Goal: Task Accomplishment & Management: Manage account settings

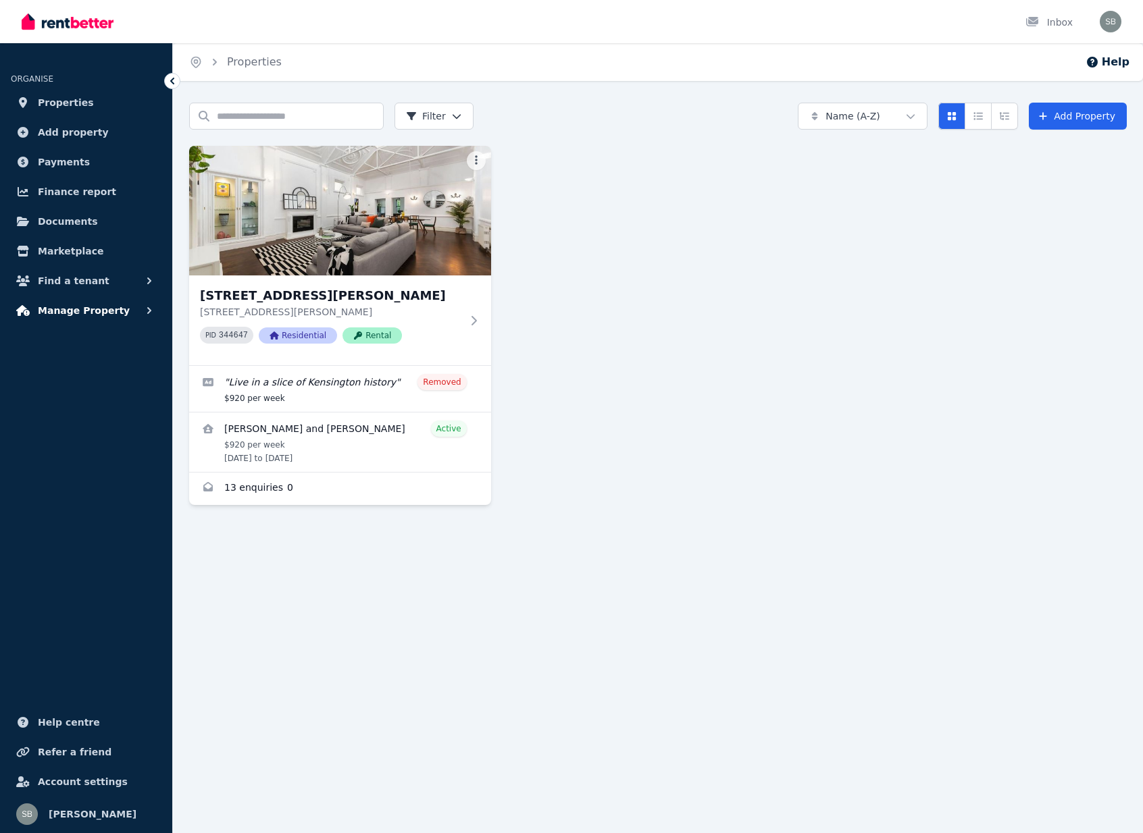
click at [86, 311] on span "Manage Property" at bounding box center [84, 311] width 92 height 16
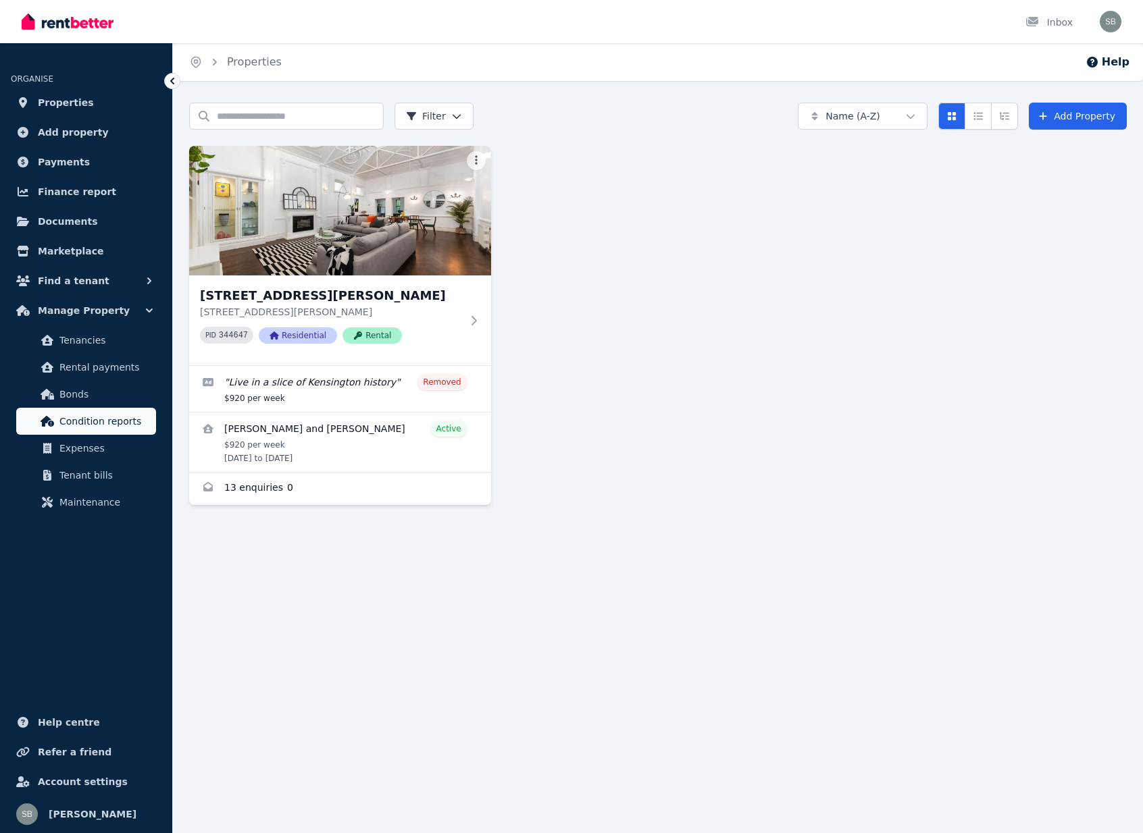
click at [87, 419] on span "Condition reports" at bounding box center [104, 421] width 91 height 16
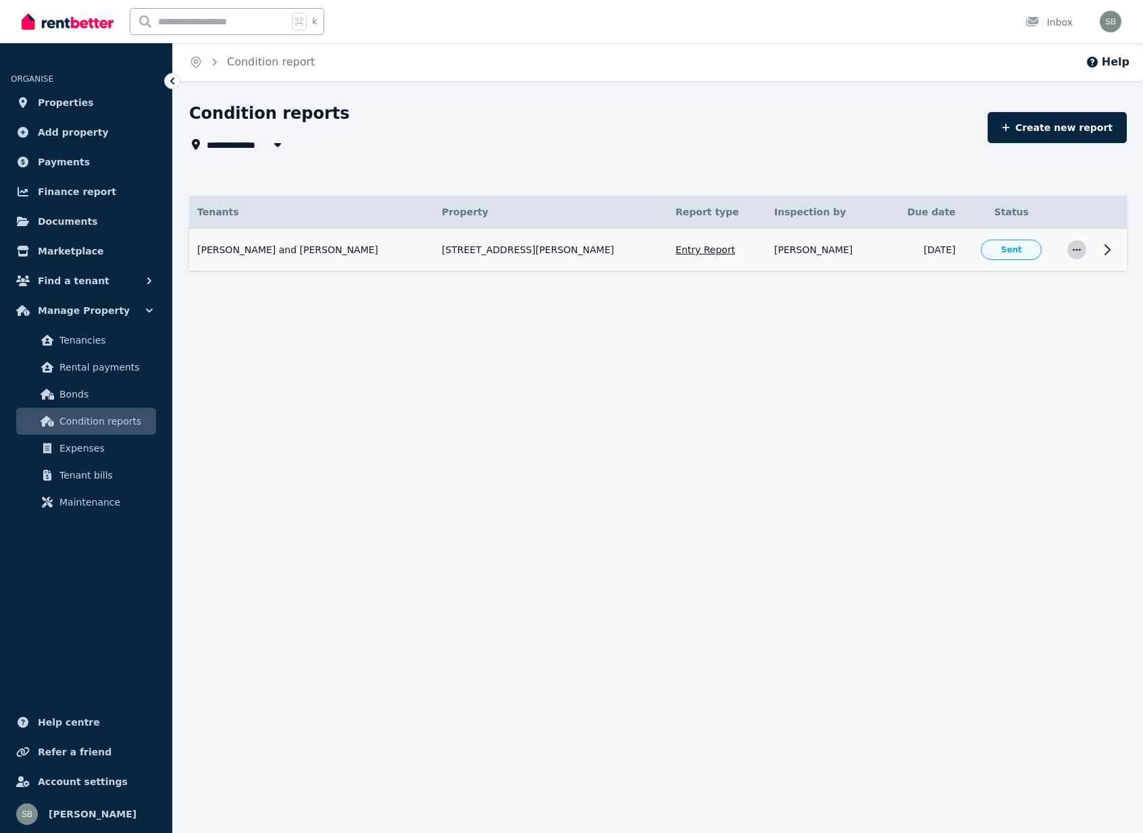
click at [1078, 248] on icon "button" at bounding box center [1076, 249] width 11 height 9
drag, startPoint x: 924, startPoint y: 263, endPoint x: 995, endPoint y: 259, distance: 71.7
click at [924, 263] on td "[DATE]" at bounding box center [923, 250] width 80 height 43
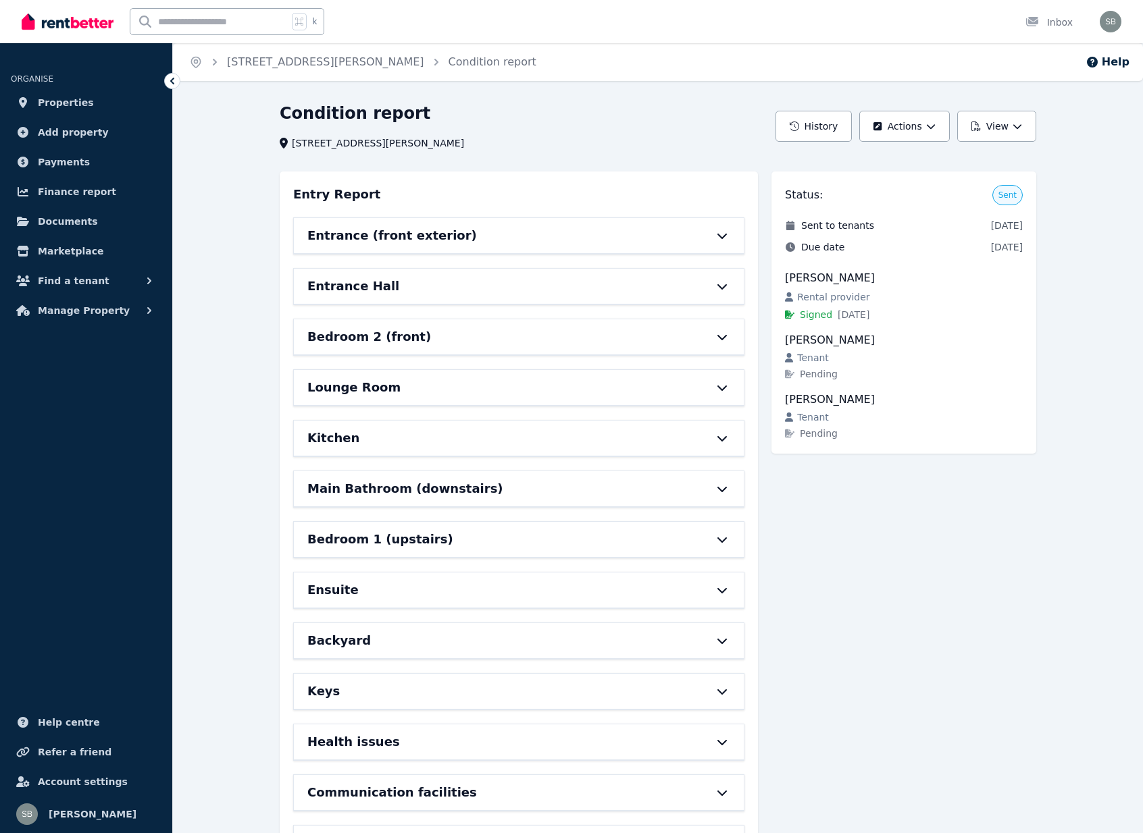
click at [479, 340] on div "Bedroom 2 (front)" at bounding box center [499, 337] width 385 height 19
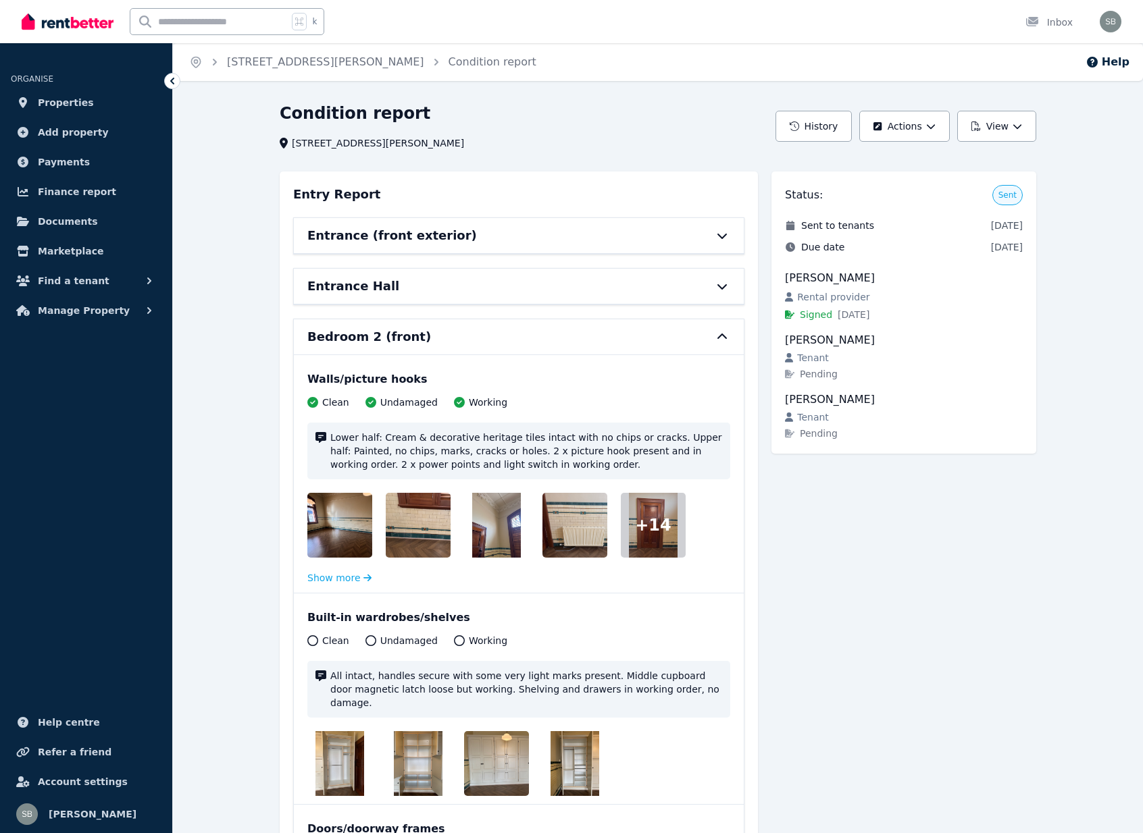
click at [656, 539] on div at bounding box center [653, 525] width 65 height 65
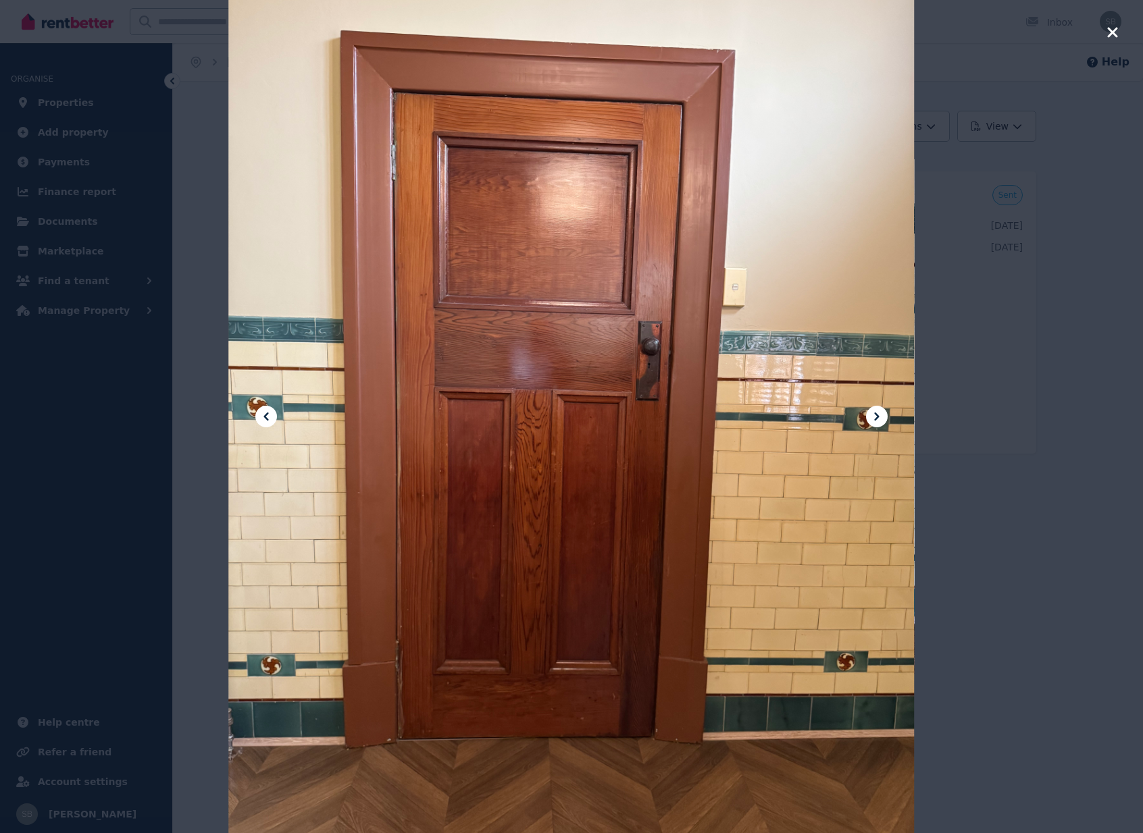
click at [876, 413] on icon at bounding box center [876, 417] width 16 height 16
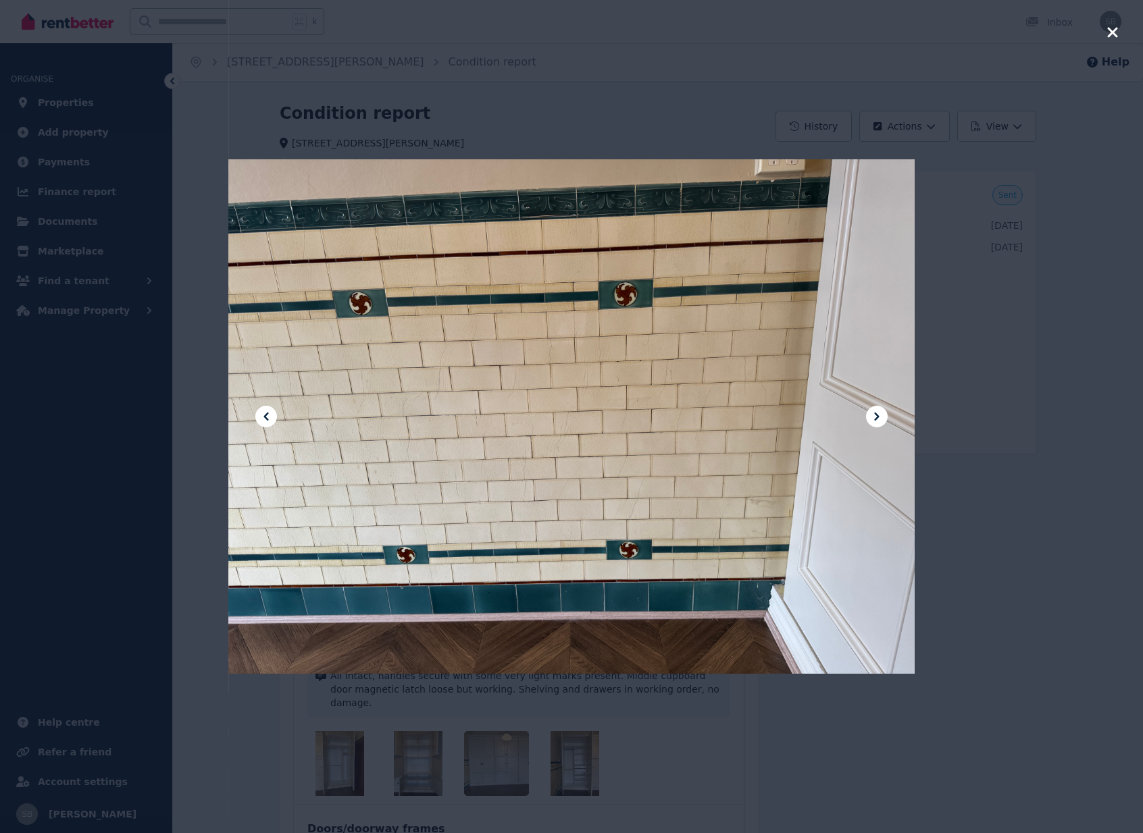
click at [876, 413] on icon at bounding box center [876, 417] width 16 height 16
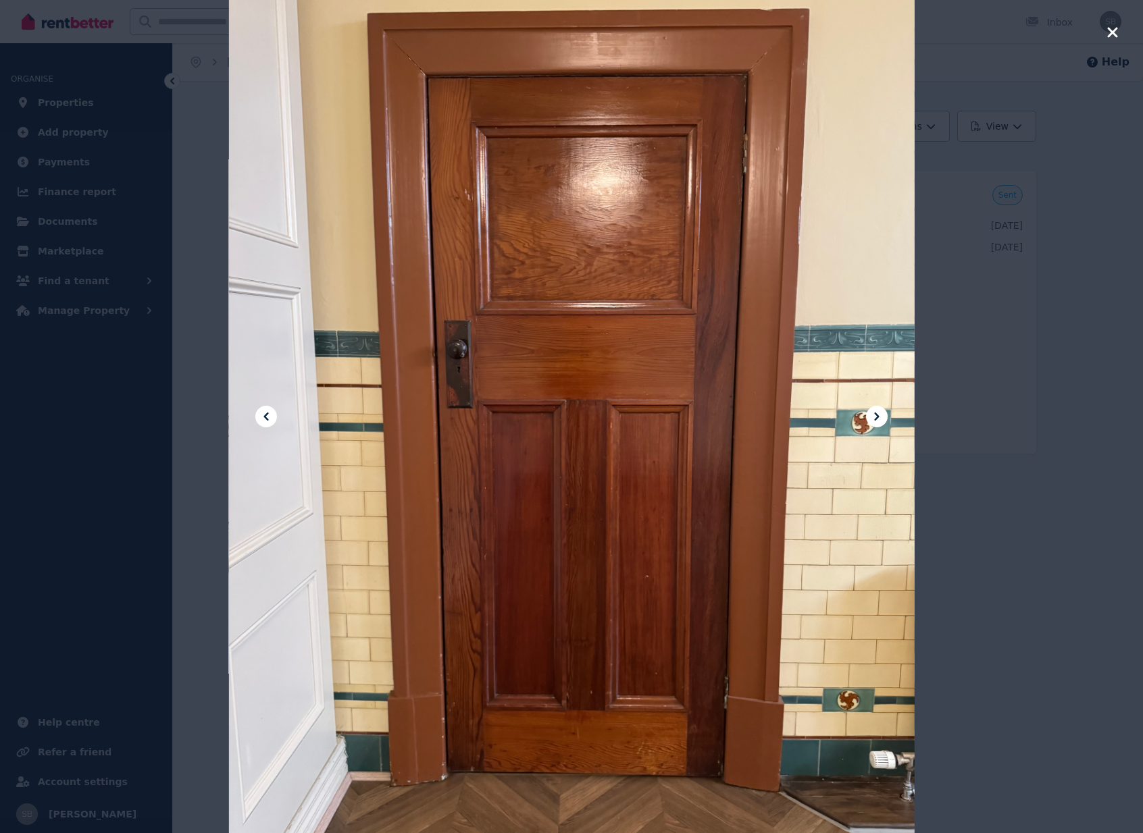
click at [876, 413] on icon at bounding box center [876, 417] width 16 height 16
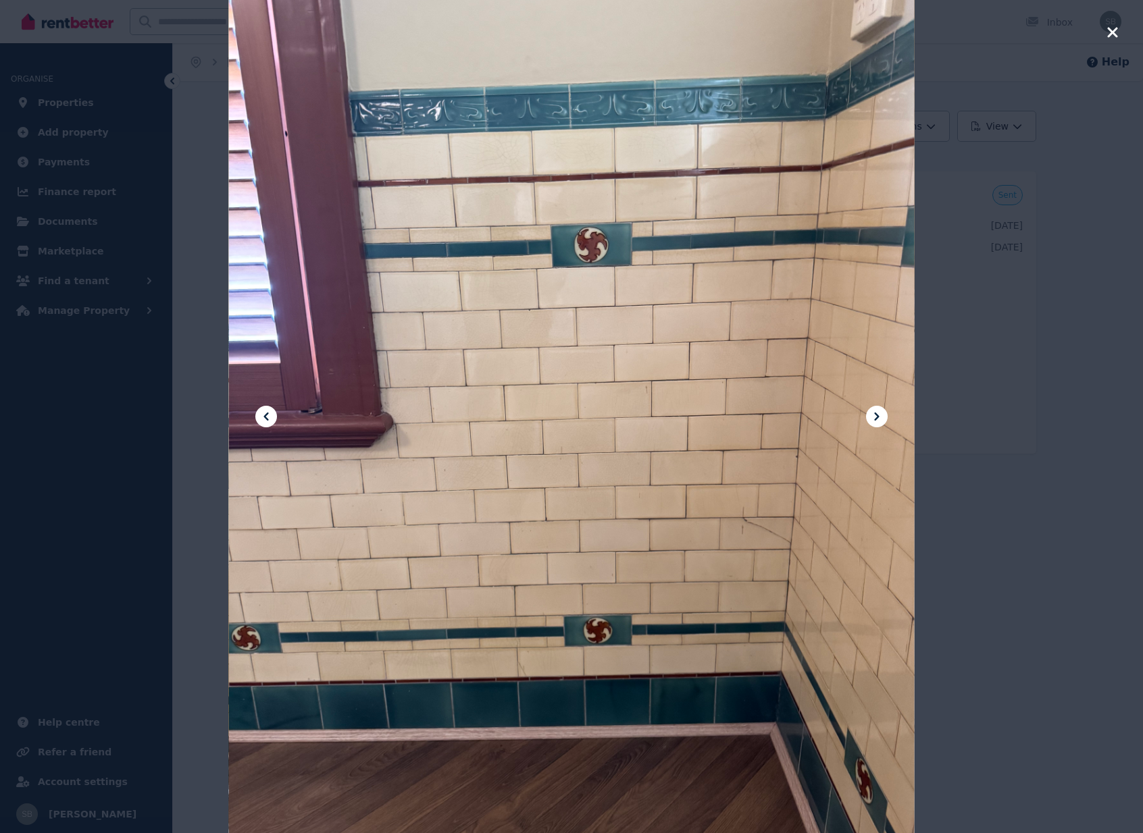
click at [876, 413] on icon at bounding box center [876, 417] width 16 height 16
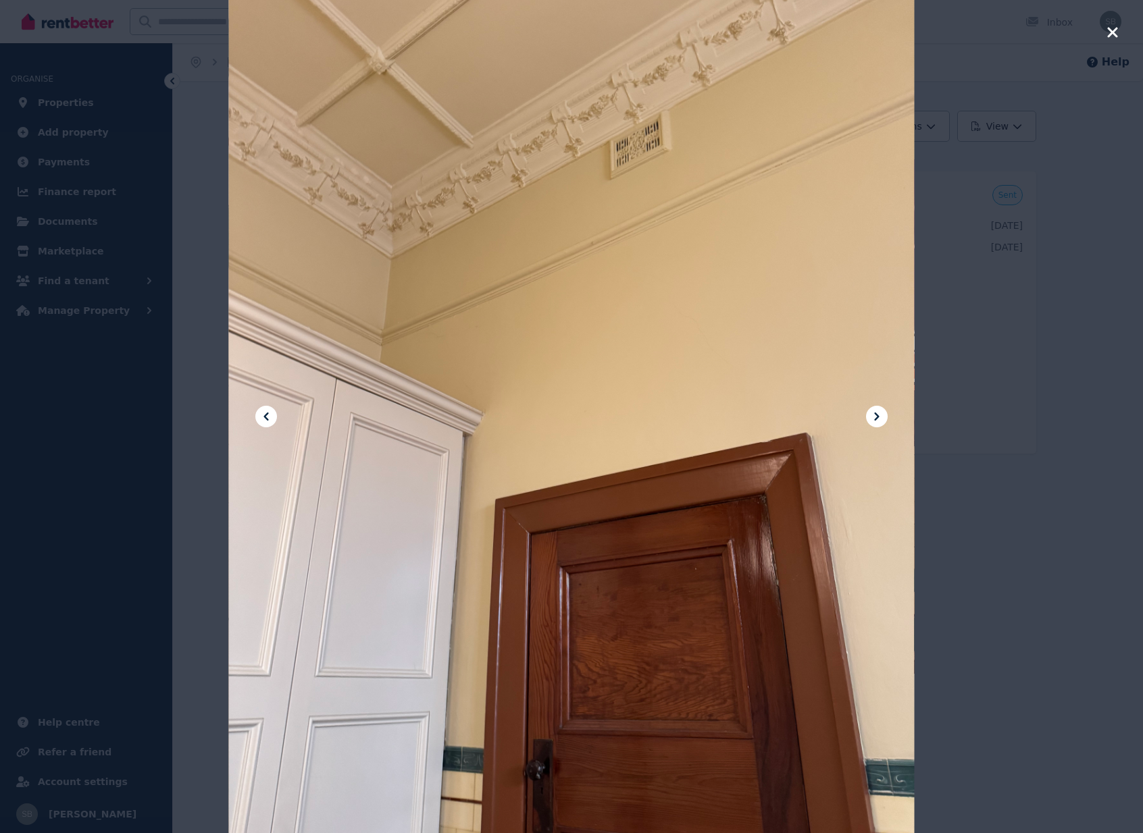
click at [876, 413] on icon at bounding box center [876, 417] width 16 height 16
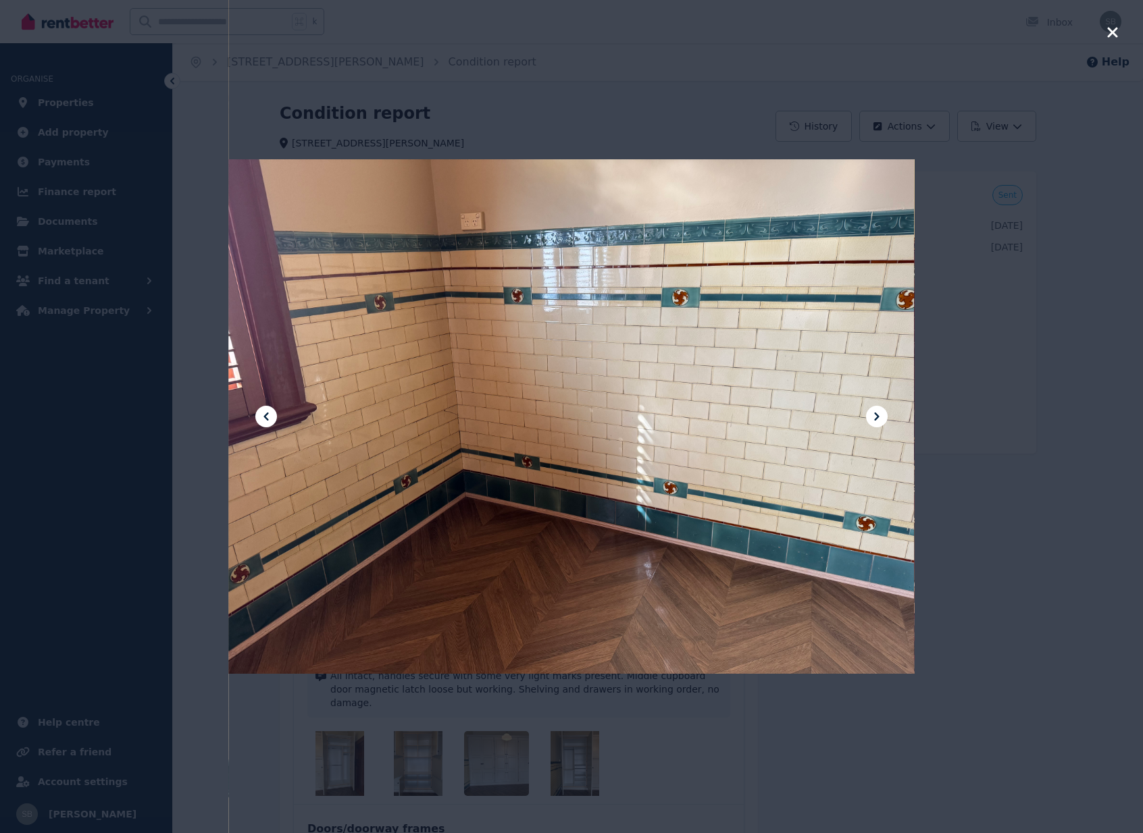
click at [876, 413] on icon at bounding box center [876, 417] width 16 height 16
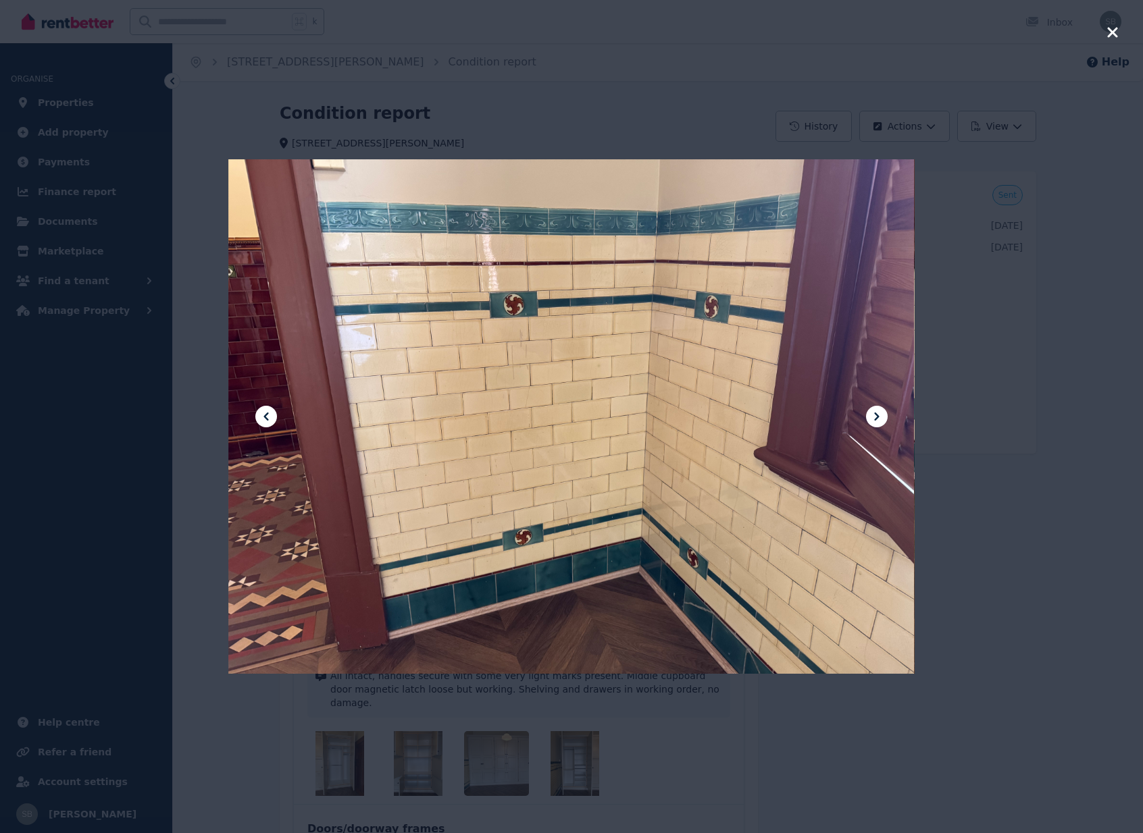
click at [876, 413] on icon at bounding box center [876, 417] width 16 height 16
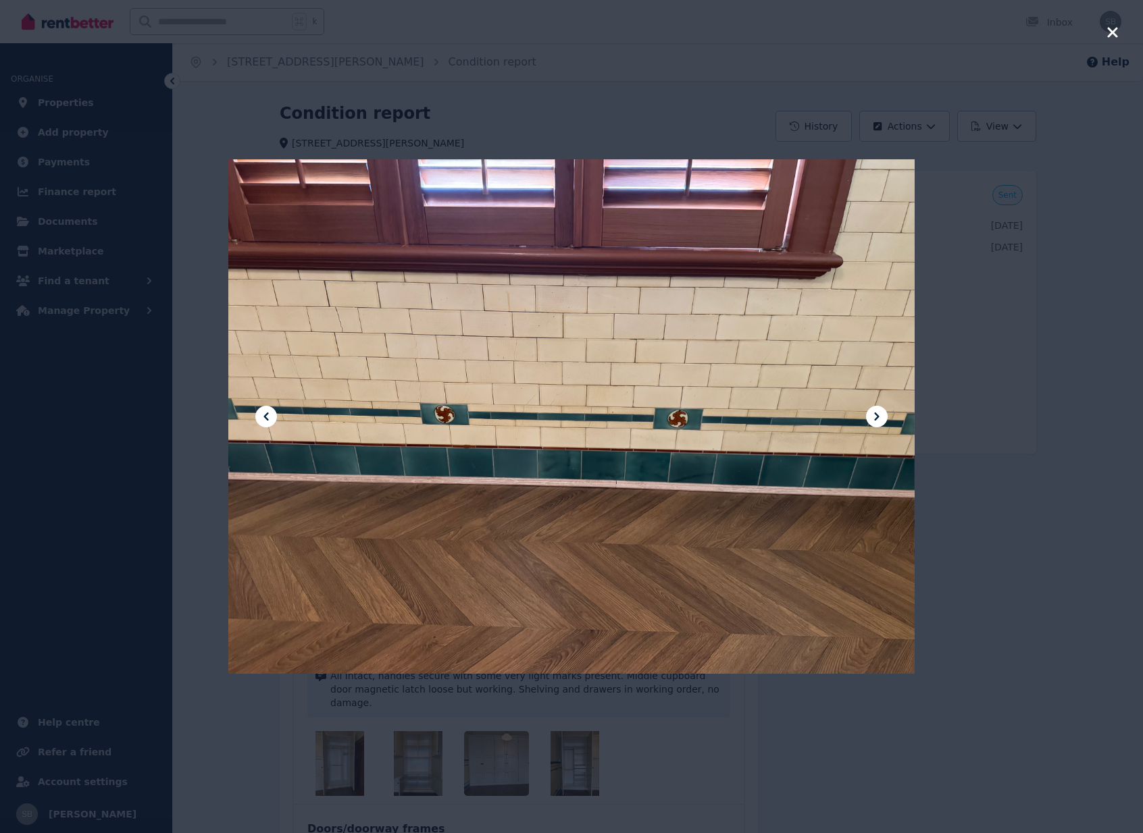
click at [876, 413] on icon at bounding box center [876, 417] width 16 height 16
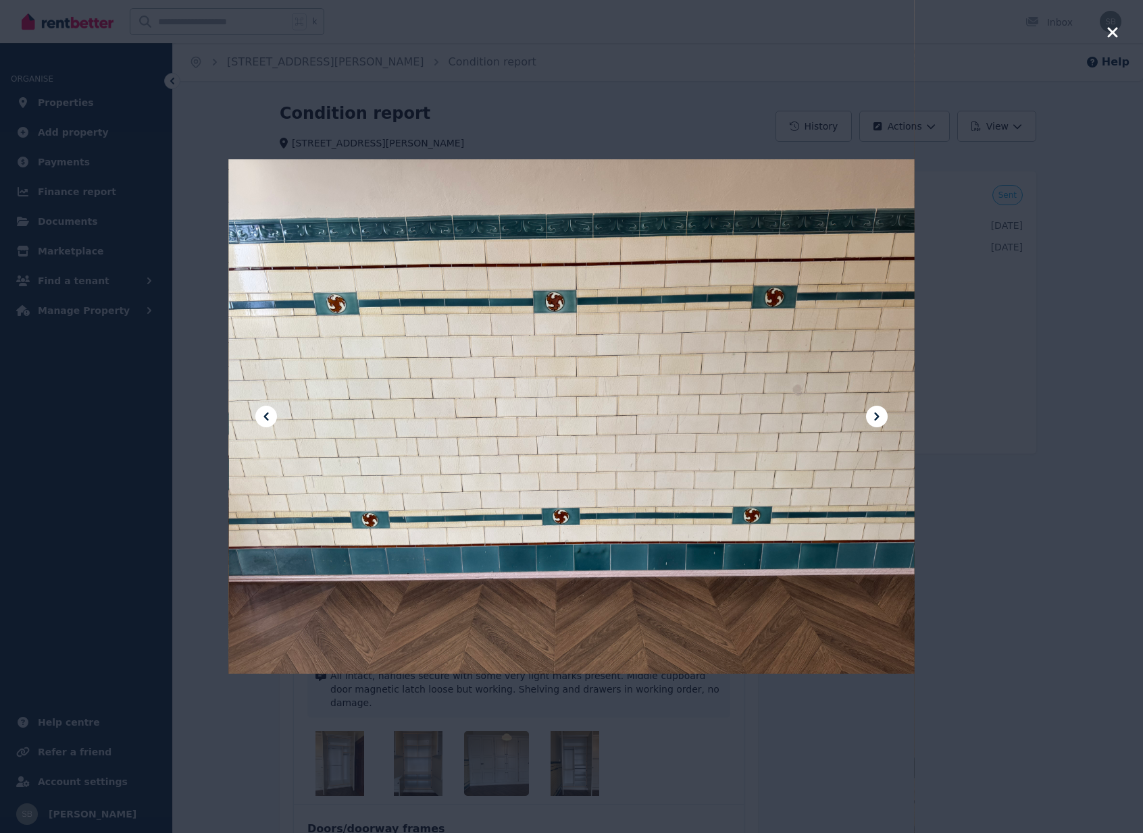
click at [876, 413] on icon at bounding box center [876, 417] width 16 height 16
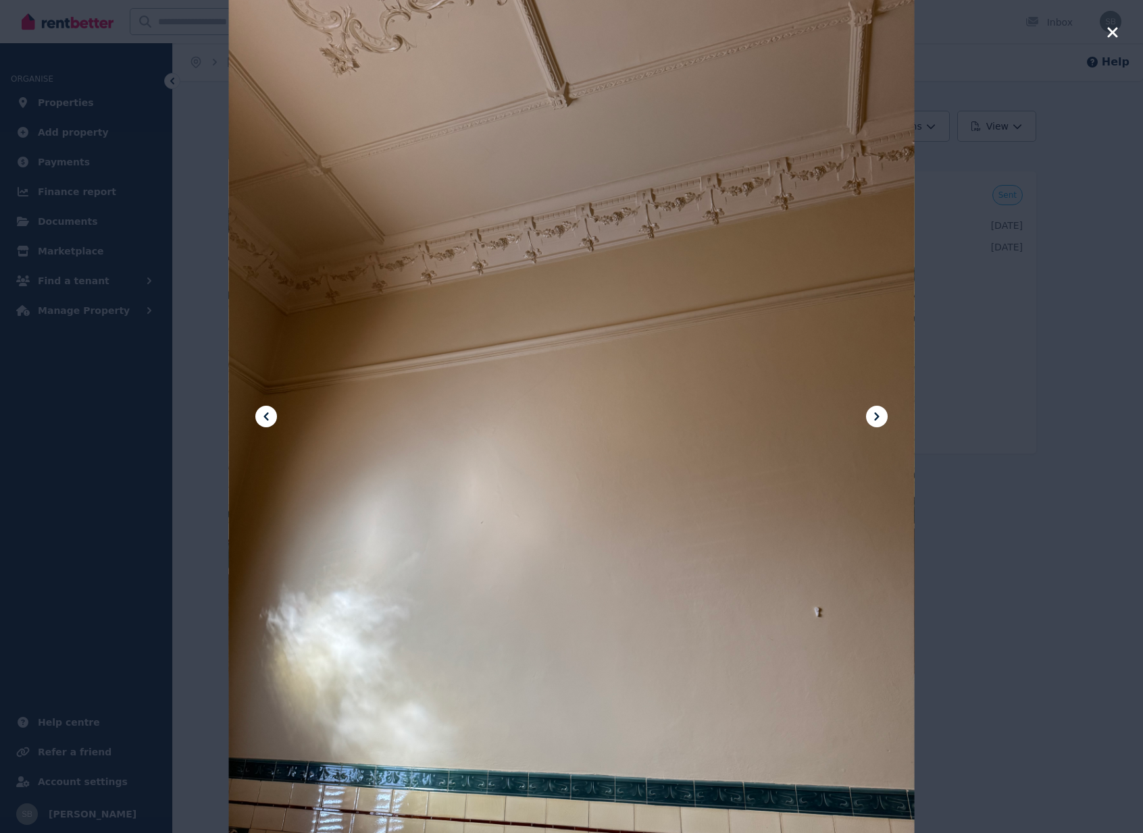
click at [876, 413] on icon at bounding box center [876, 417] width 16 height 16
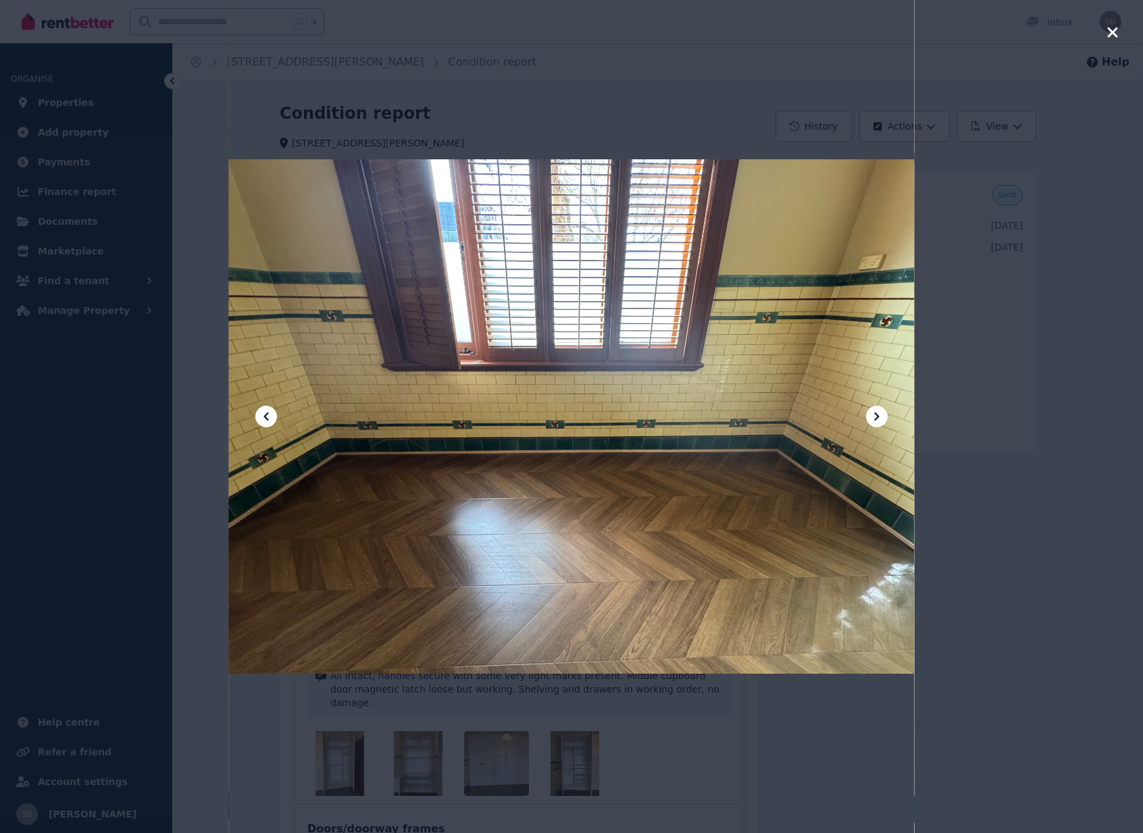
click at [876, 413] on icon at bounding box center [876, 417] width 16 height 16
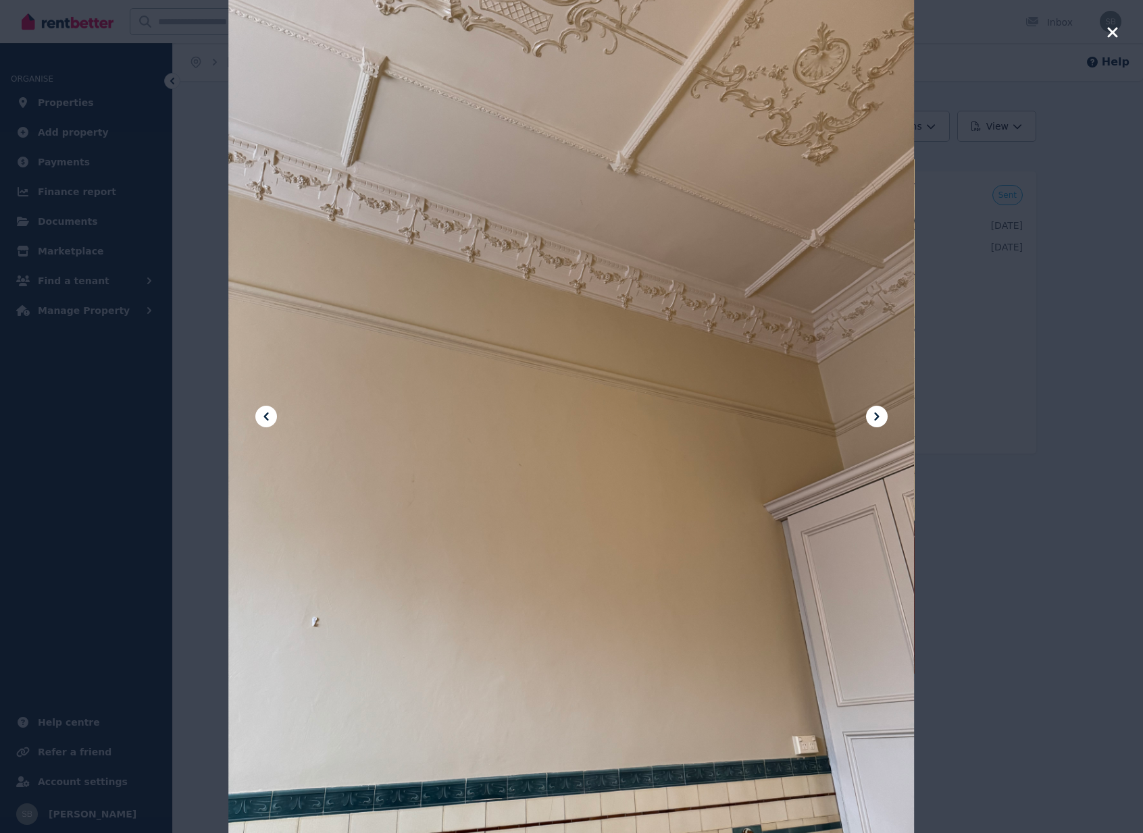
click at [876, 413] on icon at bounding box center [876, 417] width 16 height 16
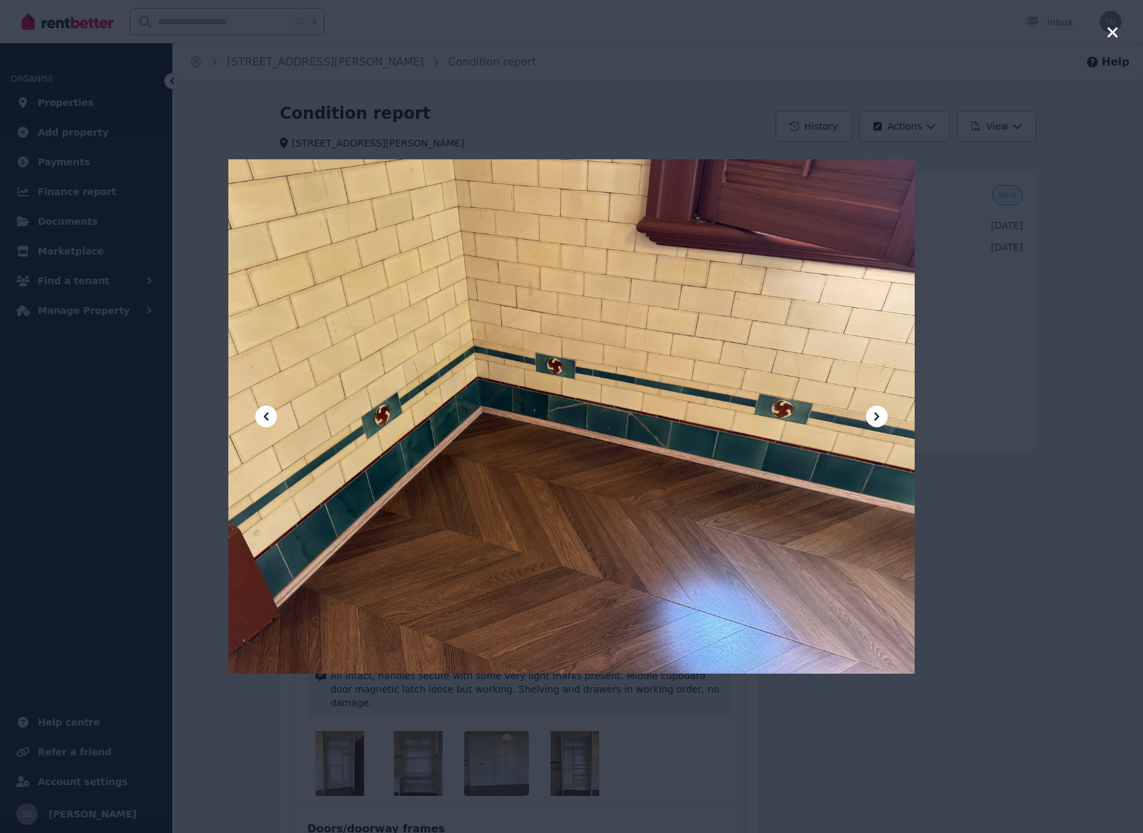
click at [876, 413] on icon at bounding box center [876, 417] width 16 height 16
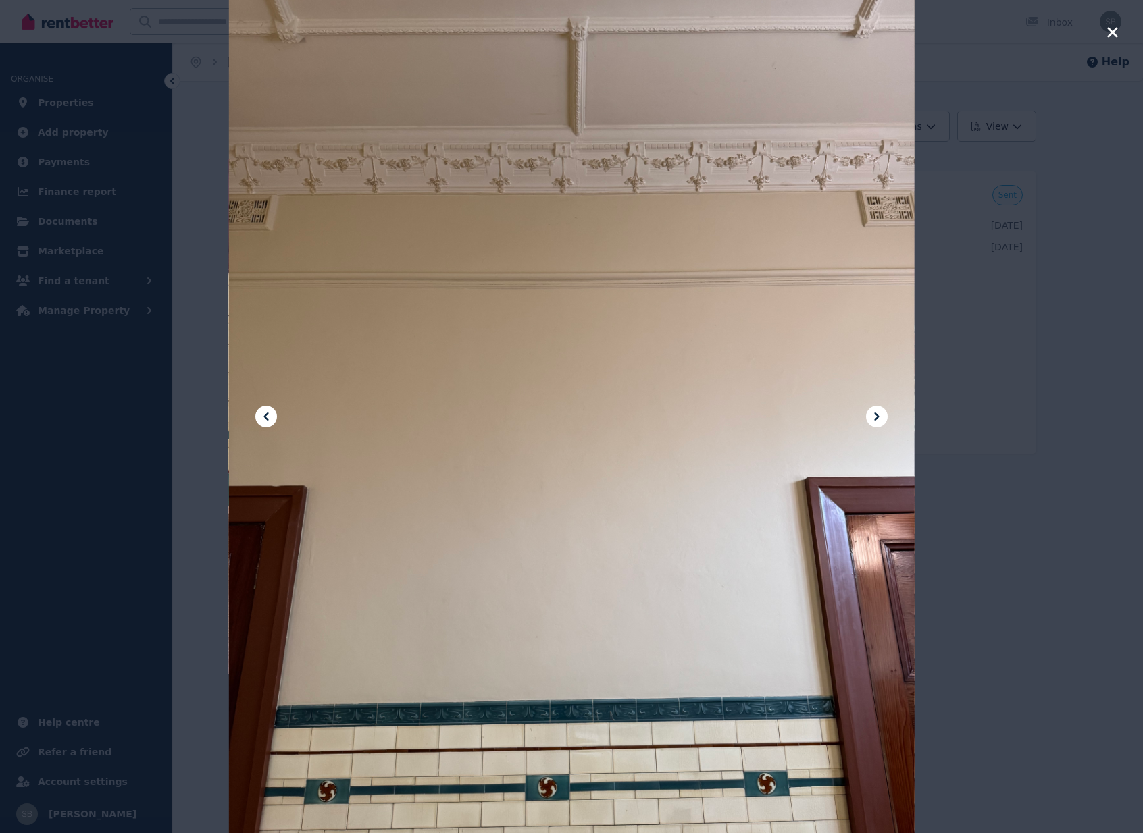
click at [876, 413] on icon at bounding box center [876, 417] width 16 height 16
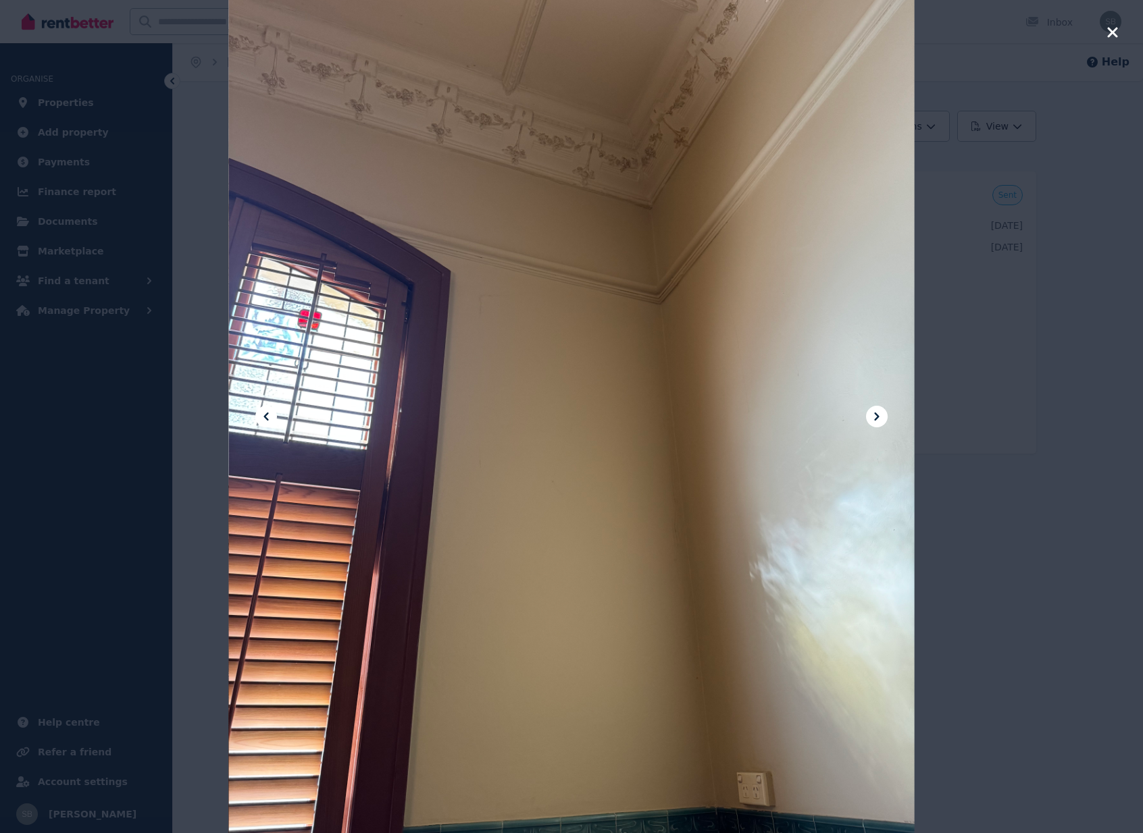
click at [876, 413] on icon at bounding box center [876, 417] width 16 height 16
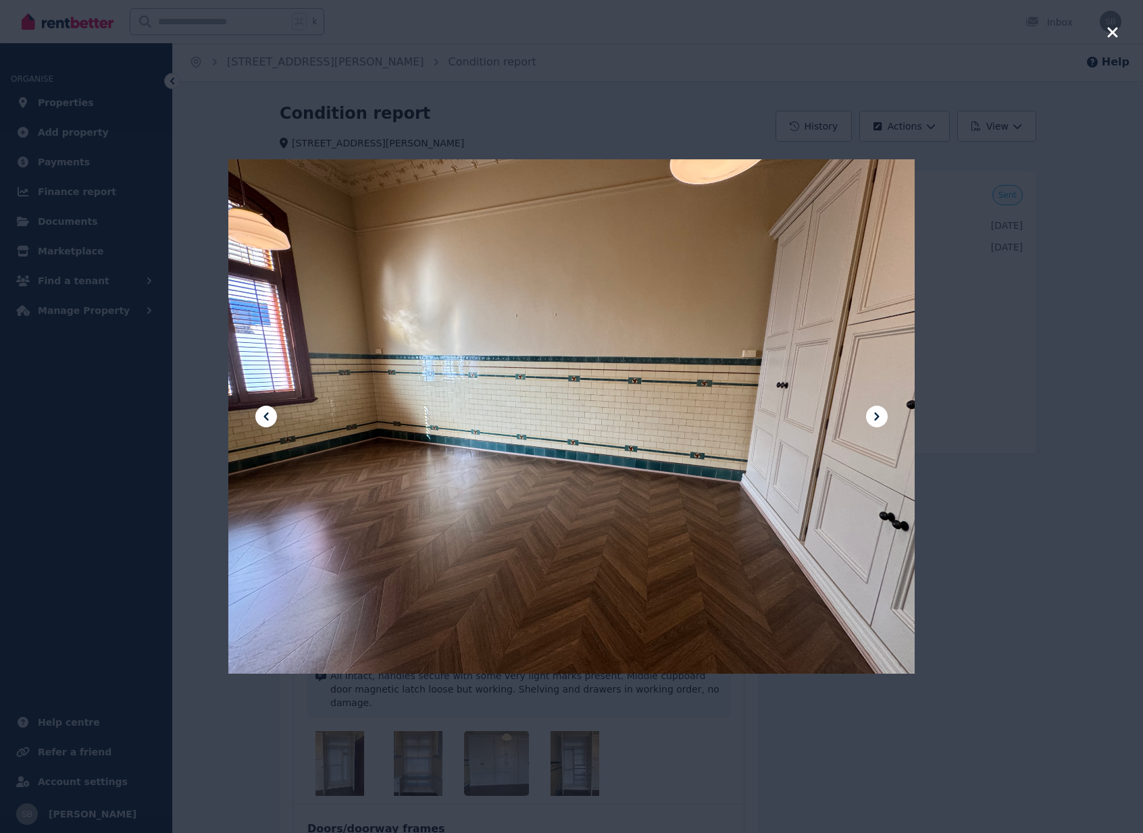
click at [876, 413] on icon at bounding box center [876, 417] width 16 height 16
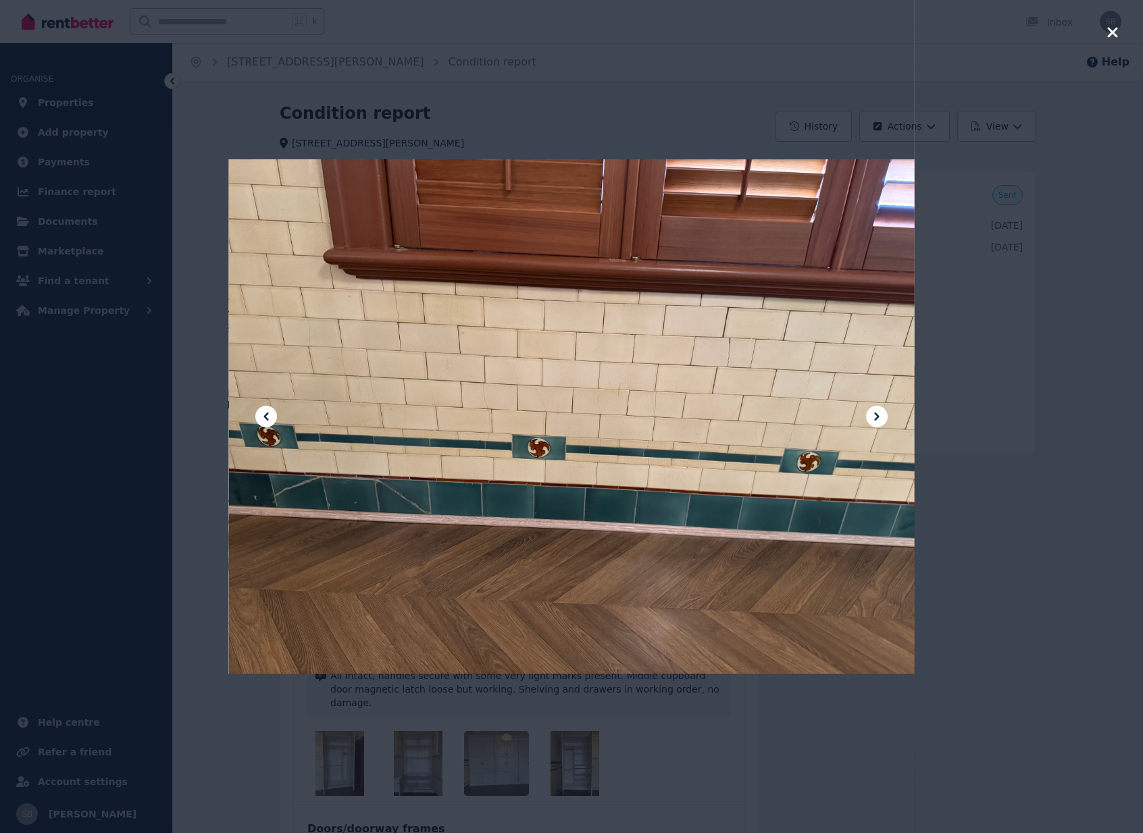
click at [1115, 34] on icon "button" at bounding box center [1112, 32] width 10 height 10
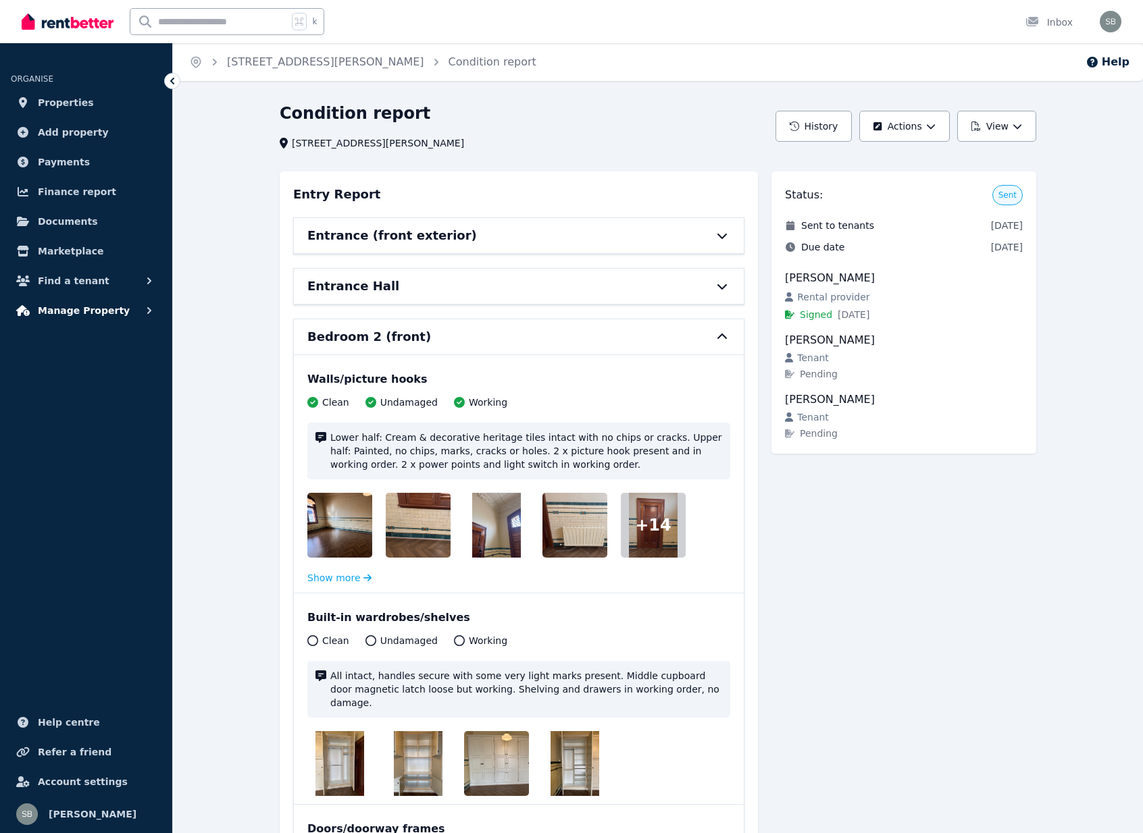
click at [46, 314] on span "Manage Property" at bounding box center [84, 311] width 92 height 16
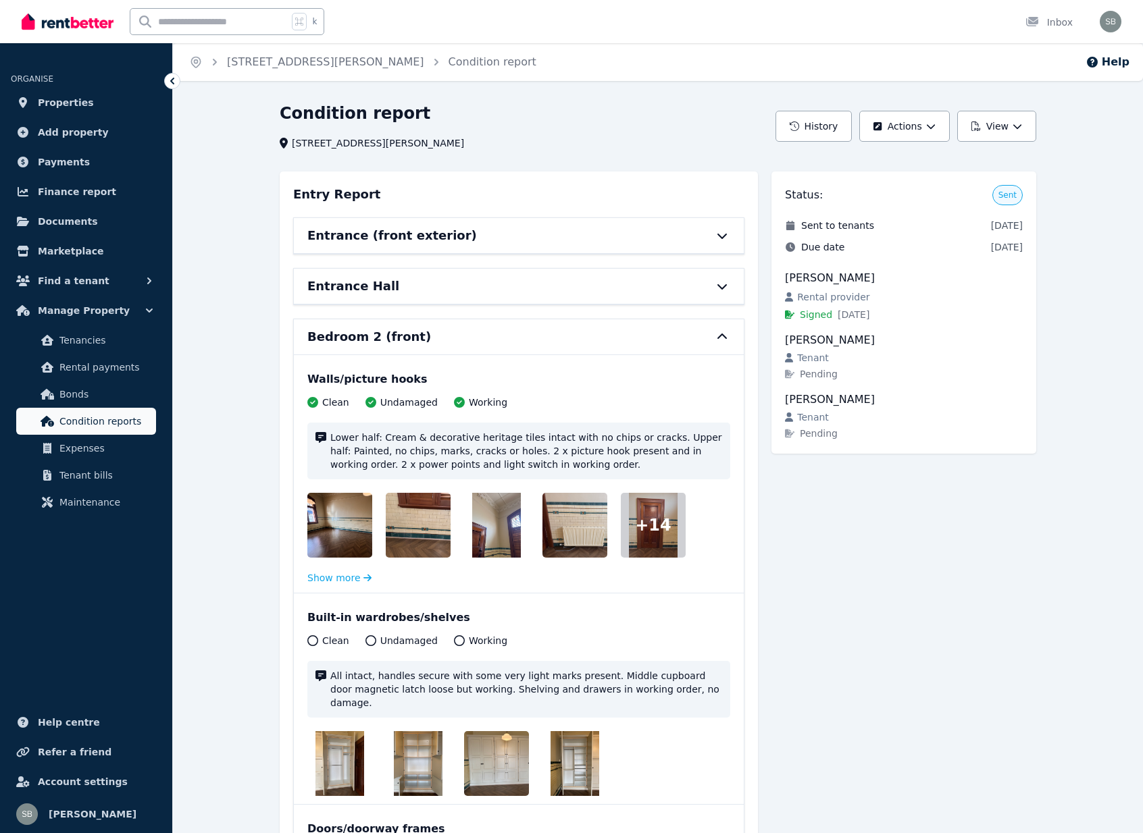
click at [122, 429] on link "Condition reports" at bounding box center [86, 421] width 140 height 27
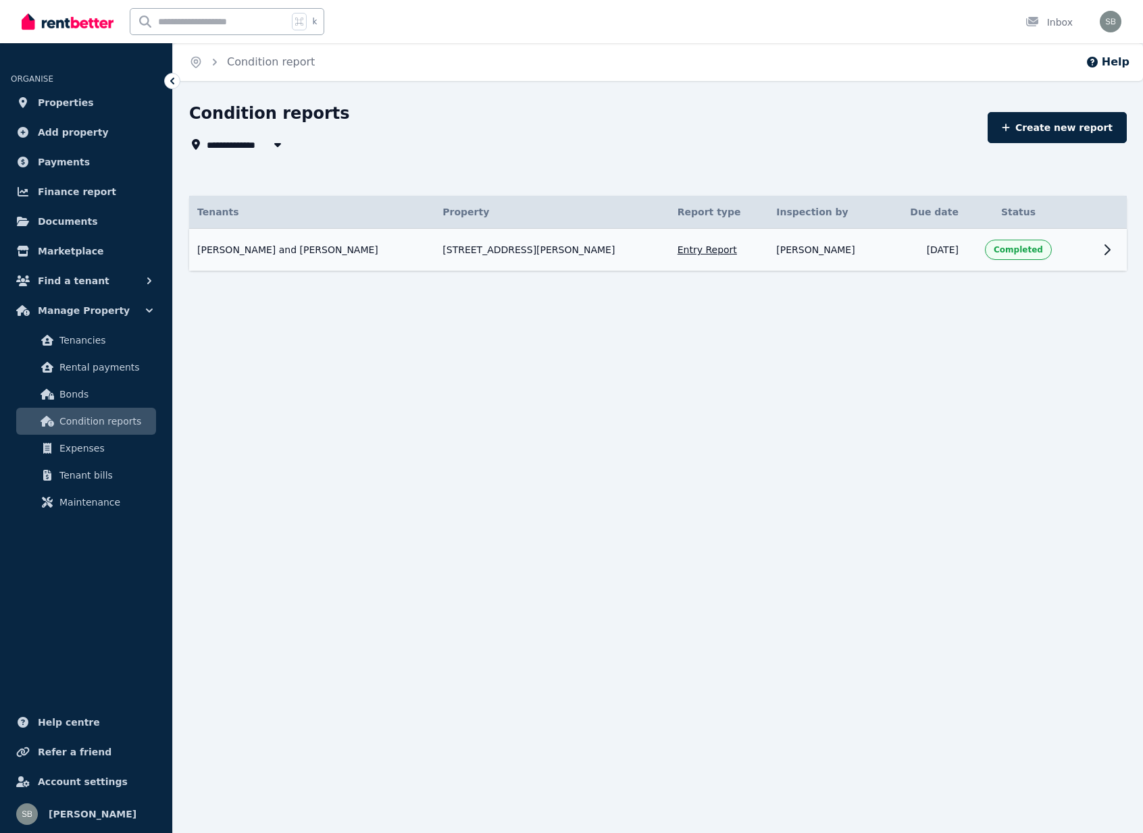
click at [1015, 253] on span "Completed" at bounding box center [1017, 249] width 49 height 11
click at [1106, 250] on icon at bounding box center [1107, 250] width 16 height 16
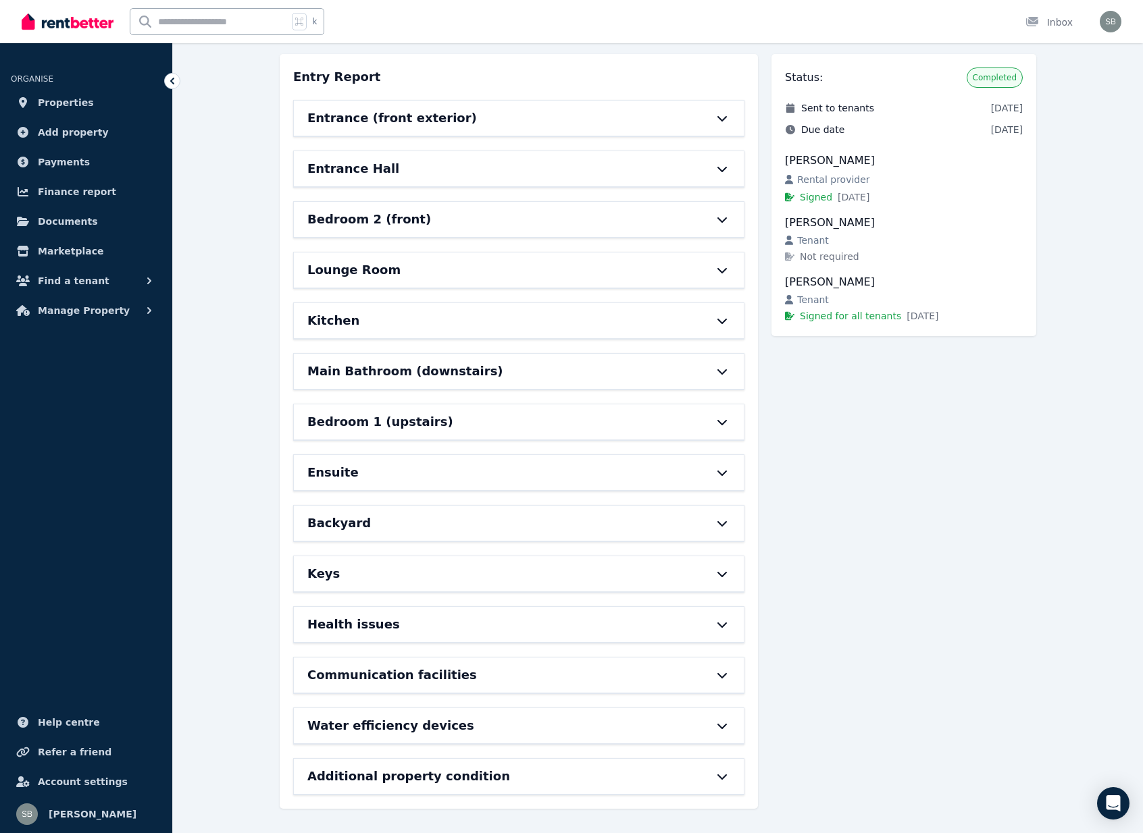
scroll to position [131, 0]
click at [484, 666] on div "Communication facilities" at bounding box center [499, 675] width 385 height 19
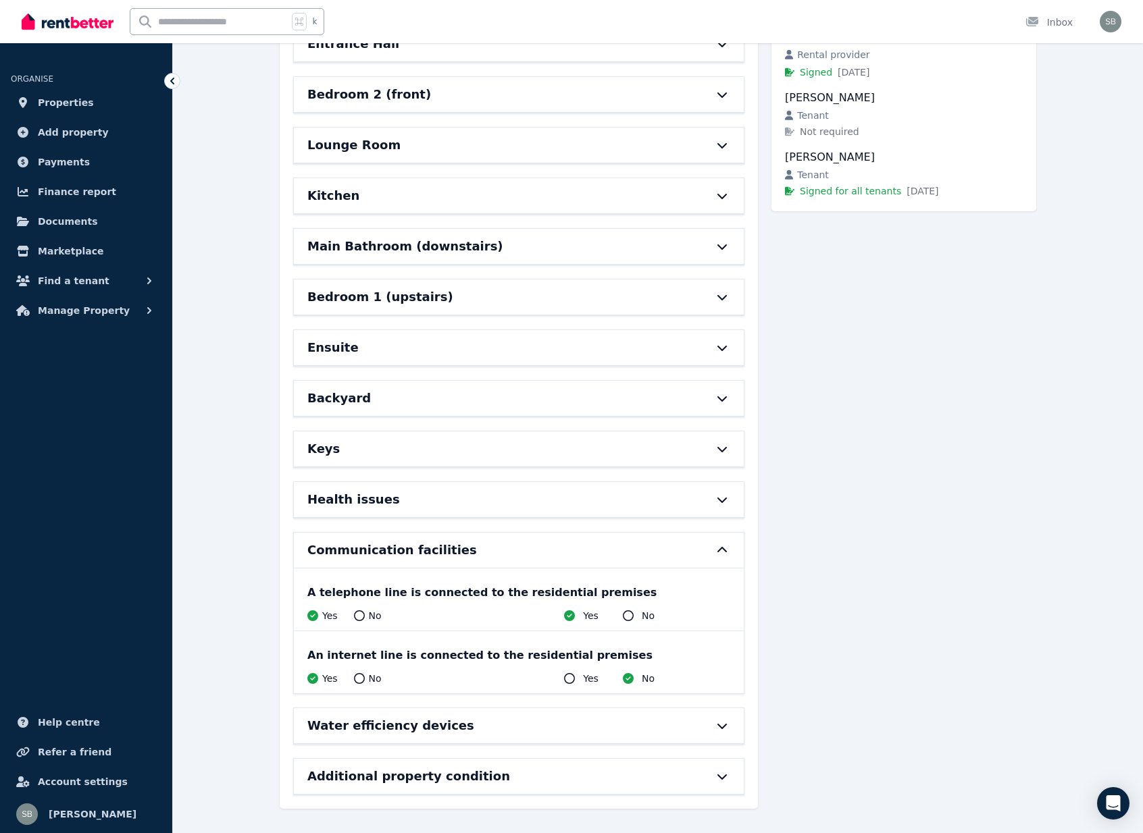
scroll to position [256, 0]
click at [487, 716] on div "Water efficiency devices" at bounding box center [499, 725] width 385 height 19
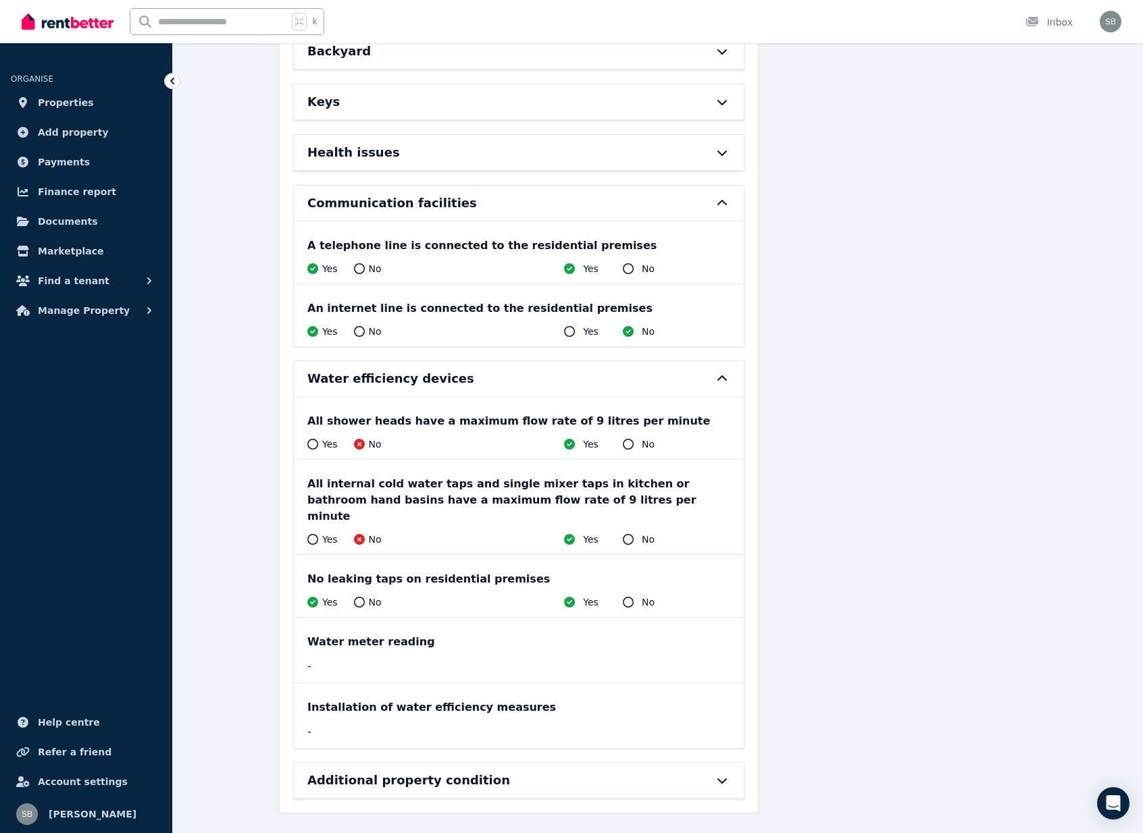
scroll to position [590, 0]
click at [523, 699] on div "Installation of water efficiency measures" at bounding box center [518, 707] width 423 height 16
click at [446, 633] on div "Water meter reading" at bounding box center [518, 641] width 423 height 16
click at [431, 762] on div "Additional property condition" at bounding box center [519, 779] width 450 height 35
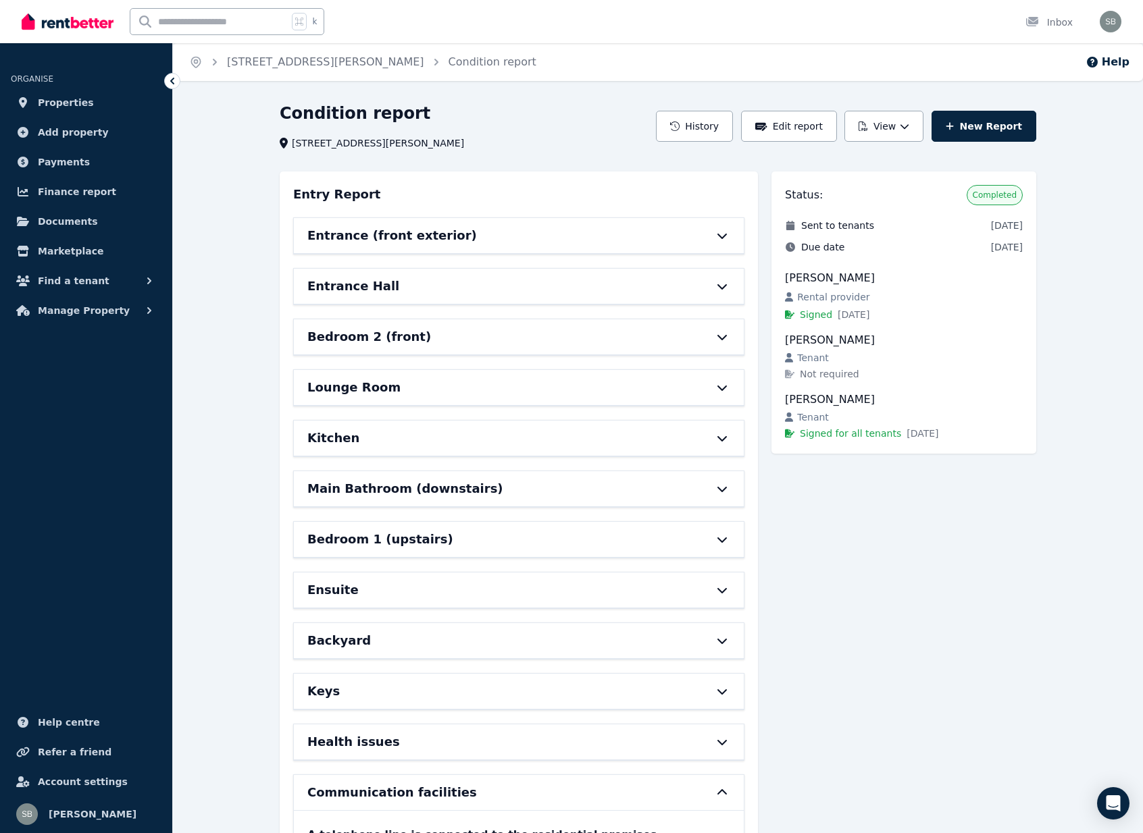
scroll to position [0, 0]
click at [717, 136] on button "History" at bounding box center [694, 126] width 77 height 31
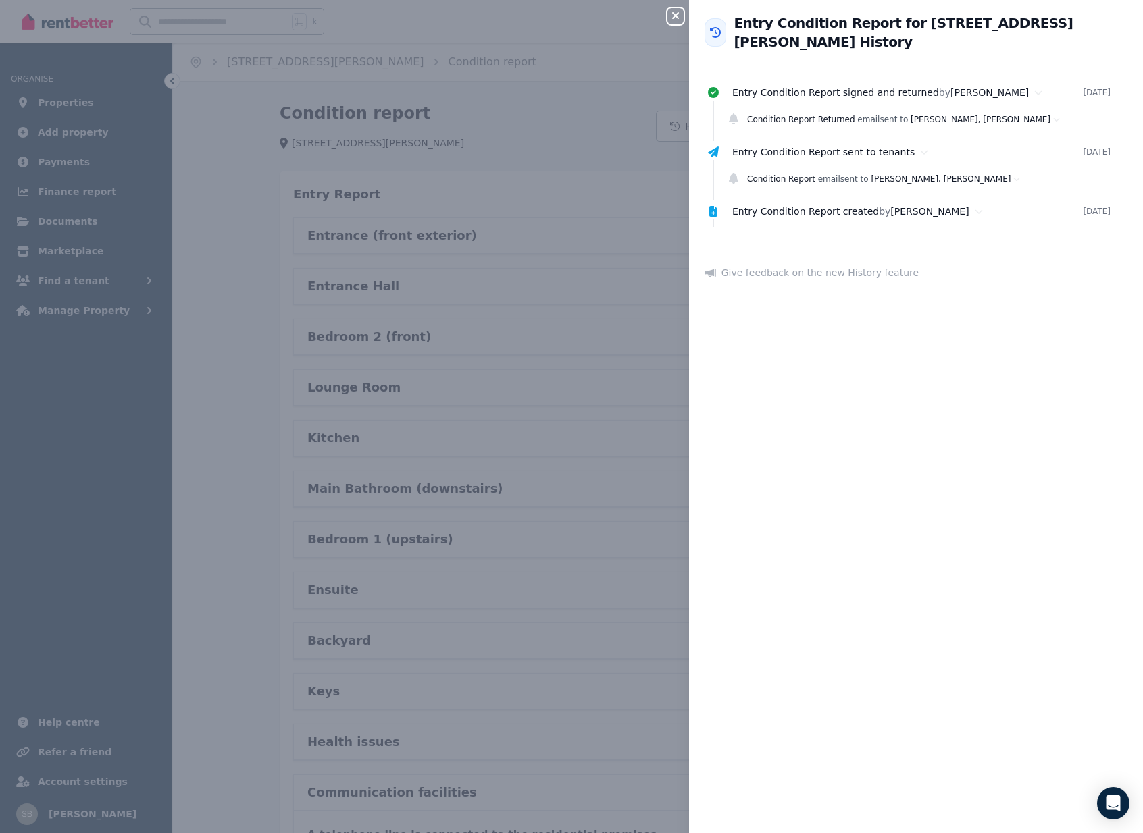
click at [599, 112] on div "Close panel Back to Entry Condition Report for [STREET_ADDRESS][PERSON_NAME] Hi…" at bounding box center [571, 416] width 1143 height 833
